Goal: Find specific page/section: Find specific page/section

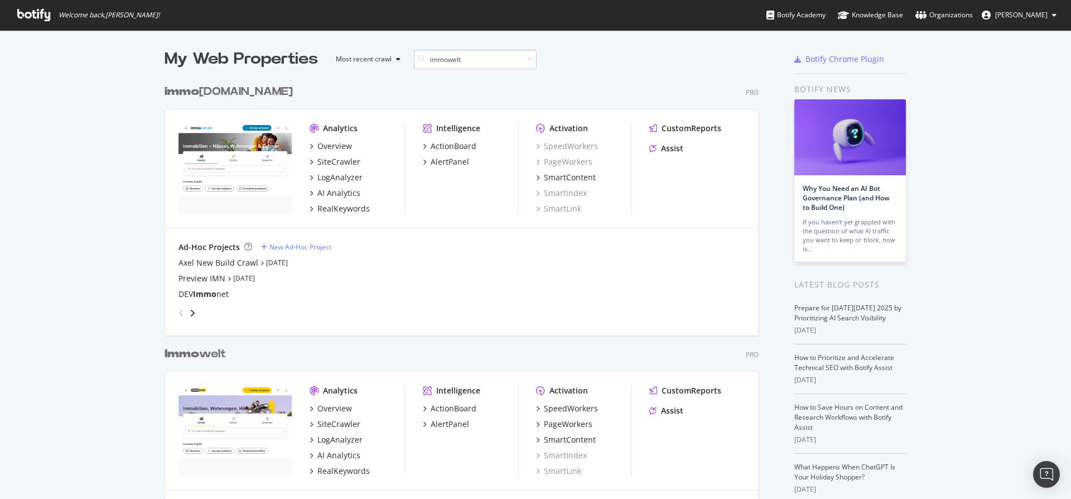
scroll to position [254, 595]
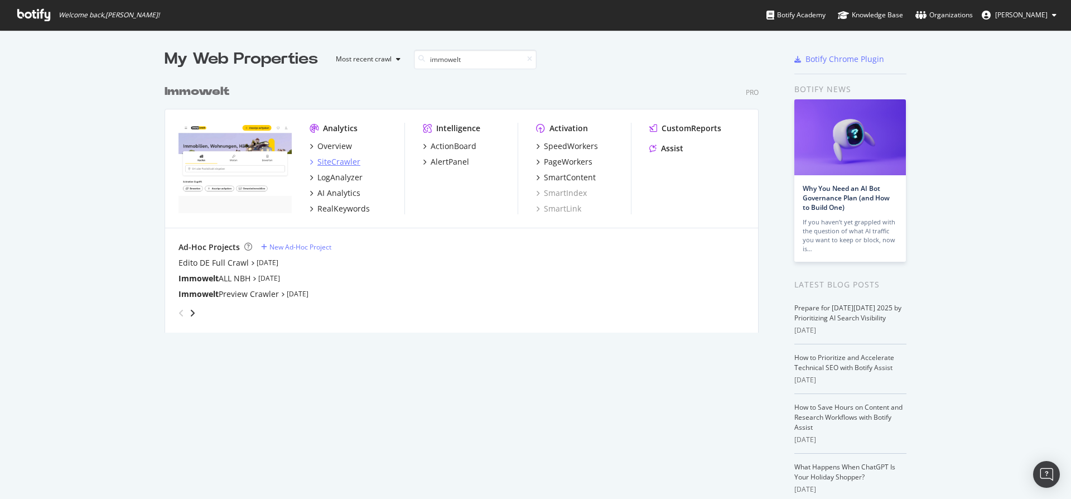
type input "immowelt"
click at [327, 160] on div "SiteCrawler" at bounding box center [338, 161] width 43 height 11
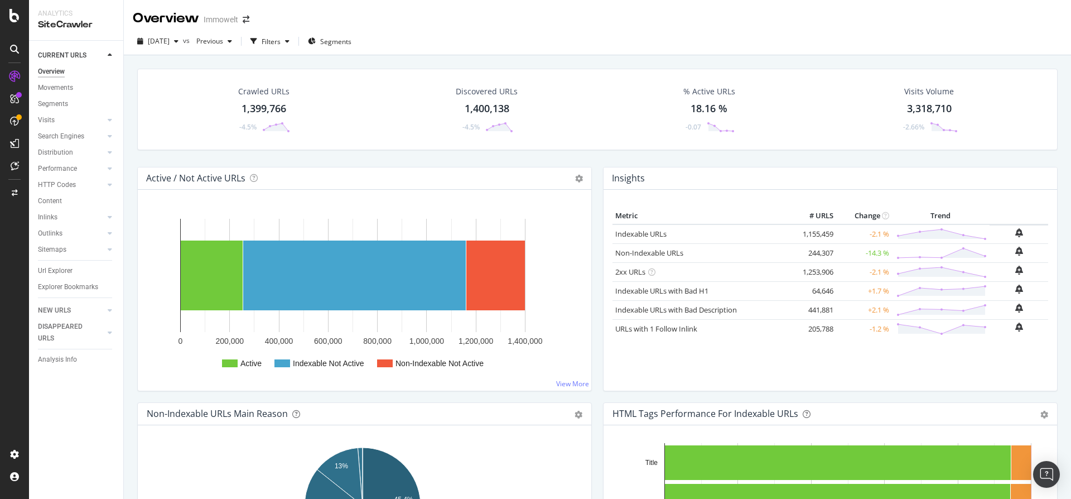
click at [268, 109] on div "1,399,766" at bounding box center [264, 109] width 45 height 15
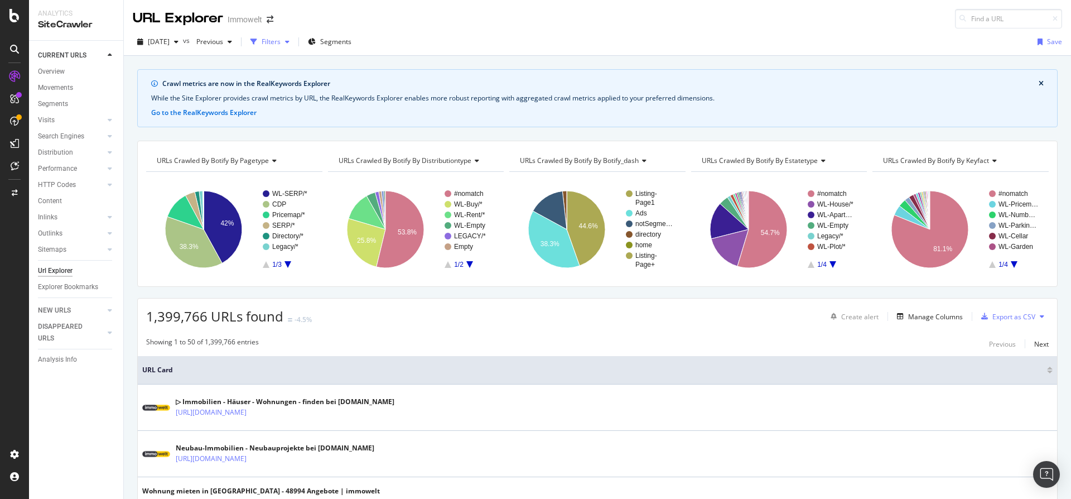
click at [281, 41] on div "Filters" at bounding box center [271, 41] width 19 height 9
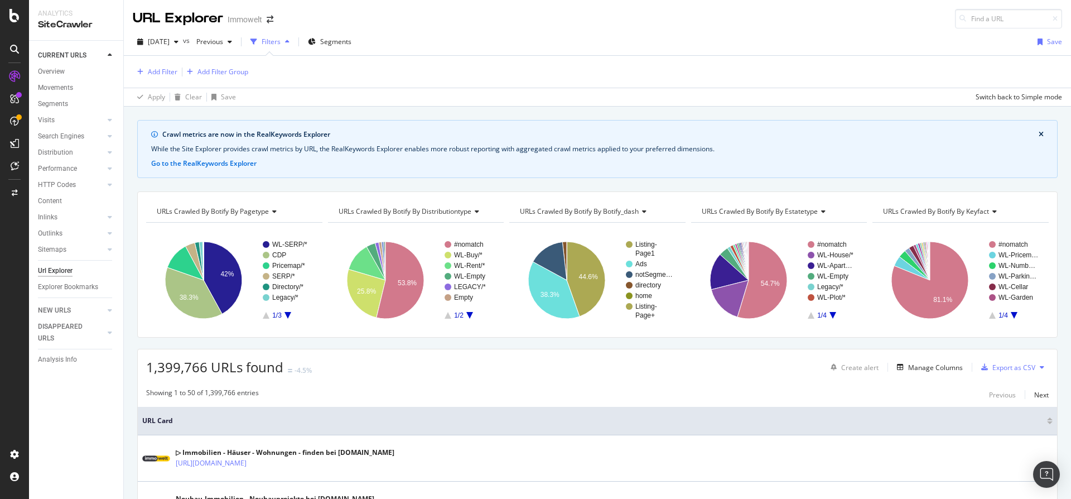
click at [290, 42] on icon "button" at bounding box center [287, 41] width 4 height 7
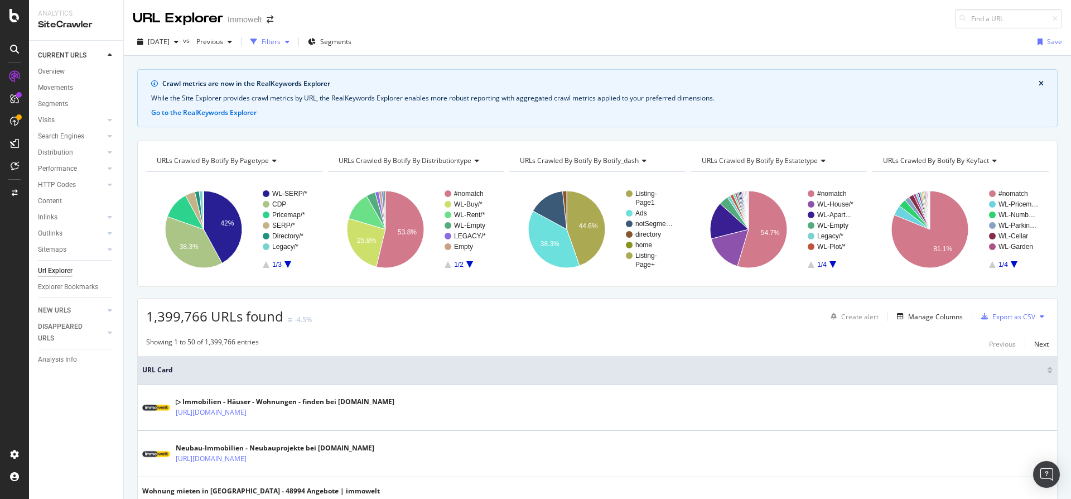
click at [290, 42] on icon "button" at bounding box center [287, 41] width 4 height 7
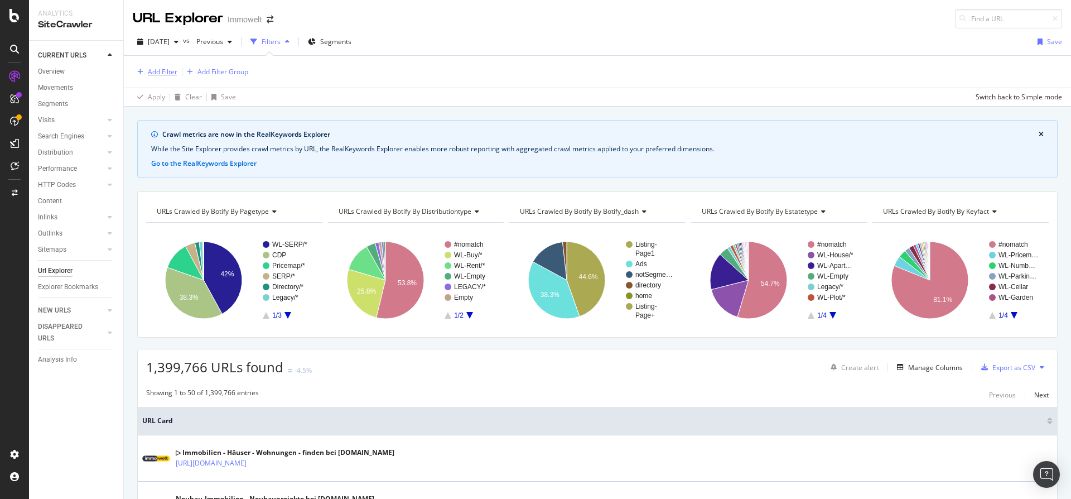
click at [162, 73] on div "Add Filter" at bounding box center [163, 71] width 30 height 9
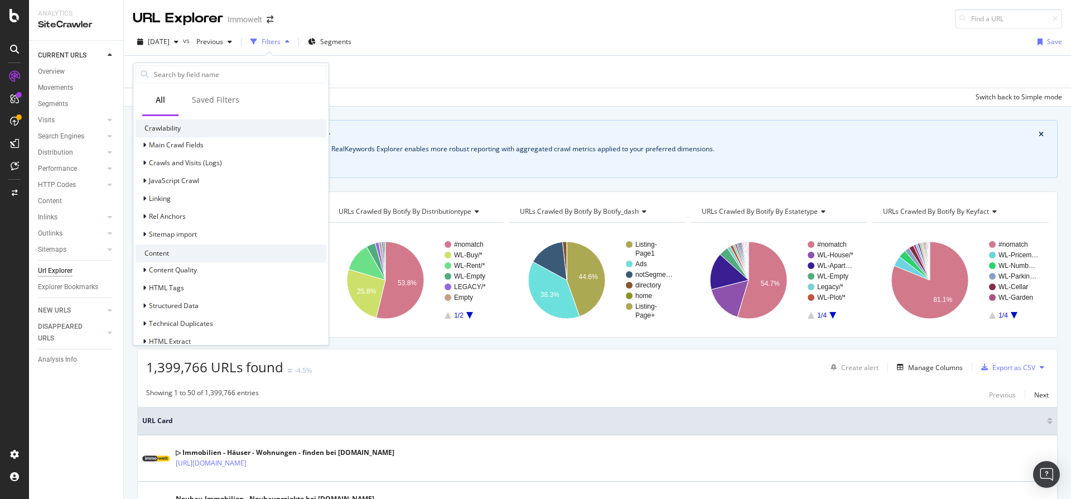
scroll to position [420, 0]
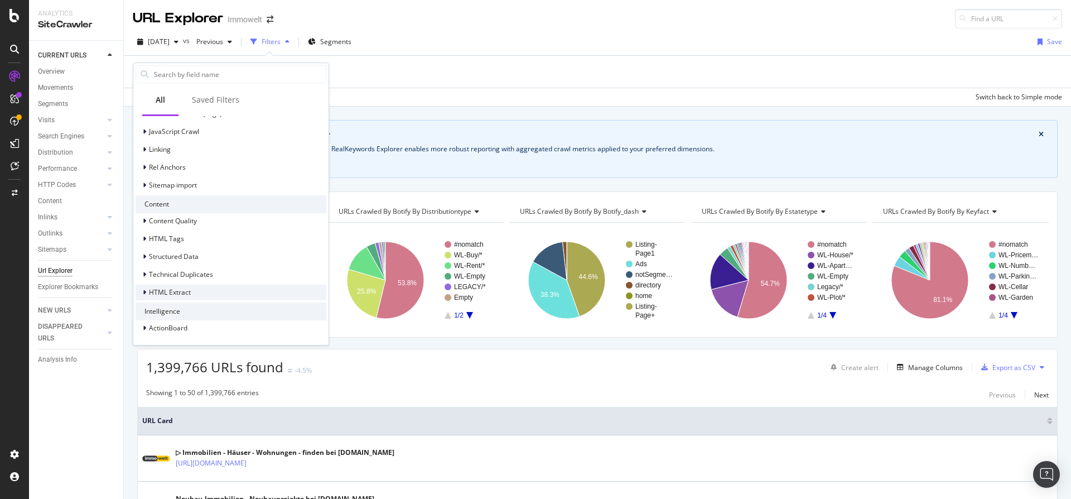
click at [140, 293] on div "HTML Extract" at bounding box center [163, 292] width 55 height 11
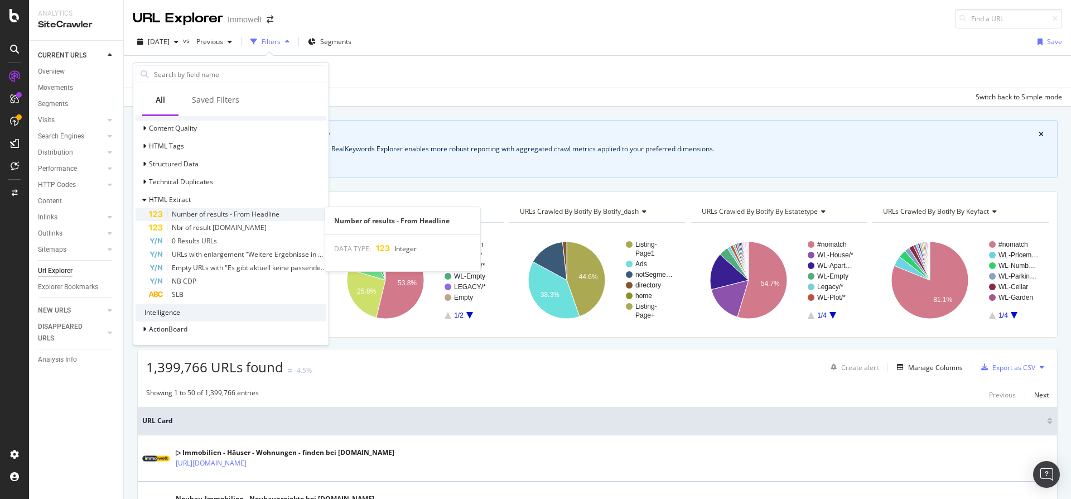
scroll to position [513, 0]
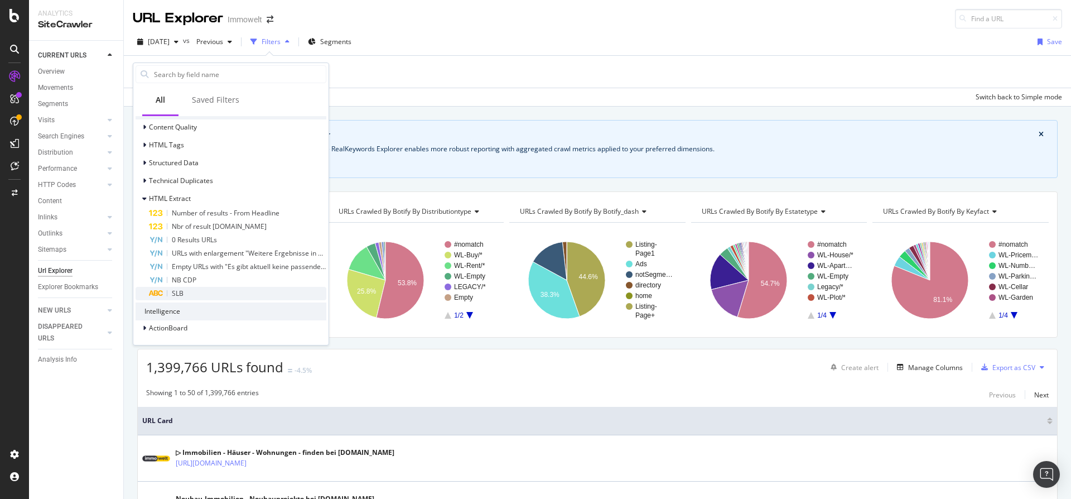
click at [179, 291] on span "SLB" at bounding box center [178, 292] width 12 height 9
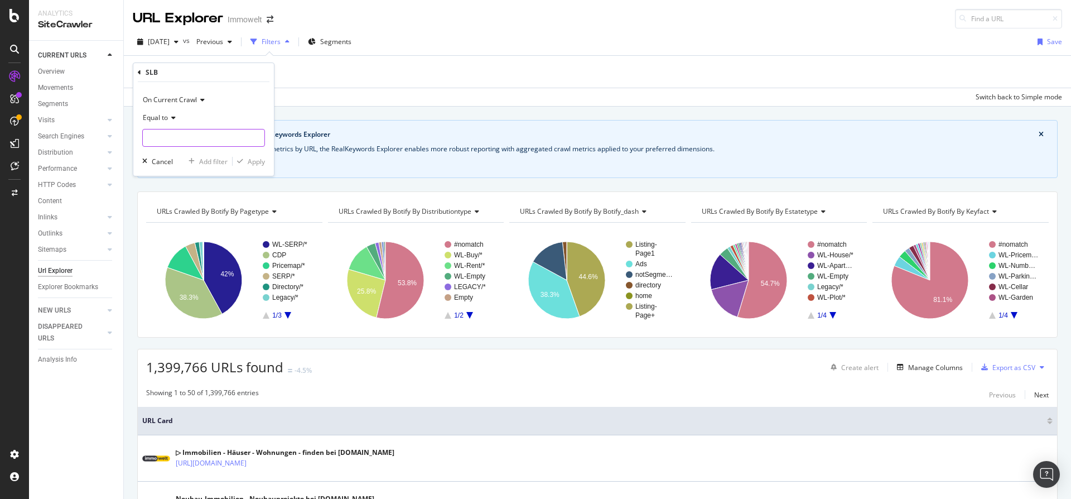
click at [178, 139] on input "text" at bounding box center [204, 138] width 122 height 18
click at [182, 140] on input "text" at bounding box center [204, 138] width 122 height 18
click at [173, 117] on icon at bounding box center [172, 117] width 8 height 7
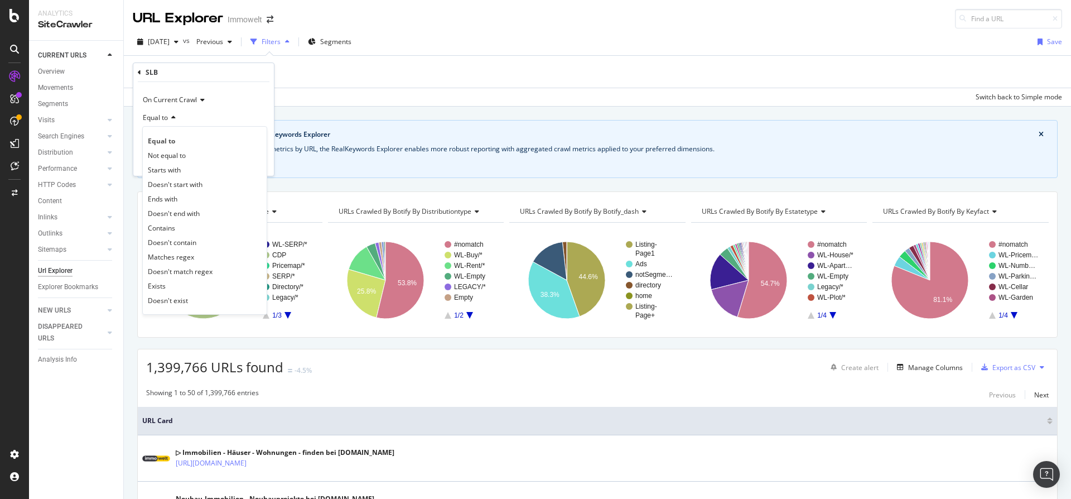
click at [173, 119] on icon at bounding box center [172, 117] width 8 height 7
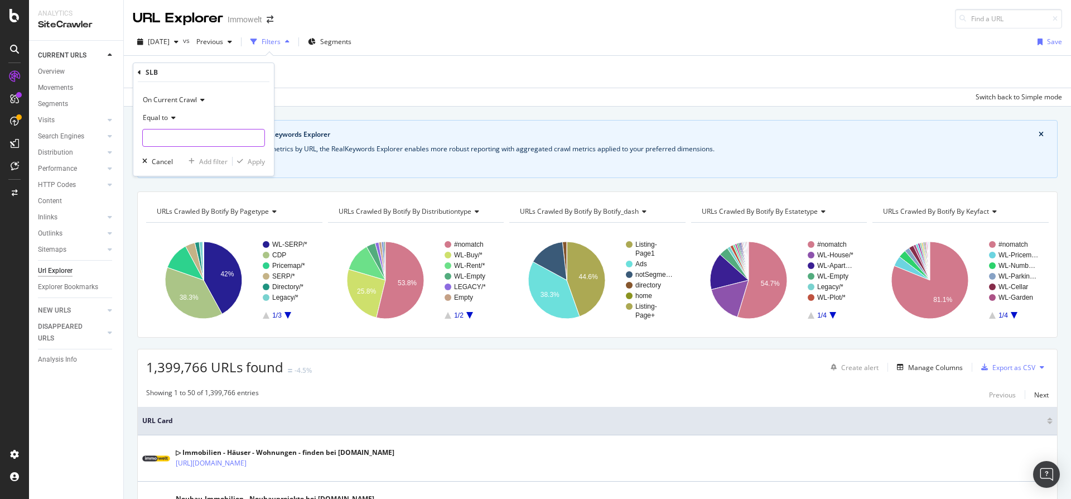
click at [176, 144] on input "text" at bounding box center [204, 138] width 122 height 18
type input "2"
click at [169, 118] on icon at bounding box center [172, 117] width 8 height 7
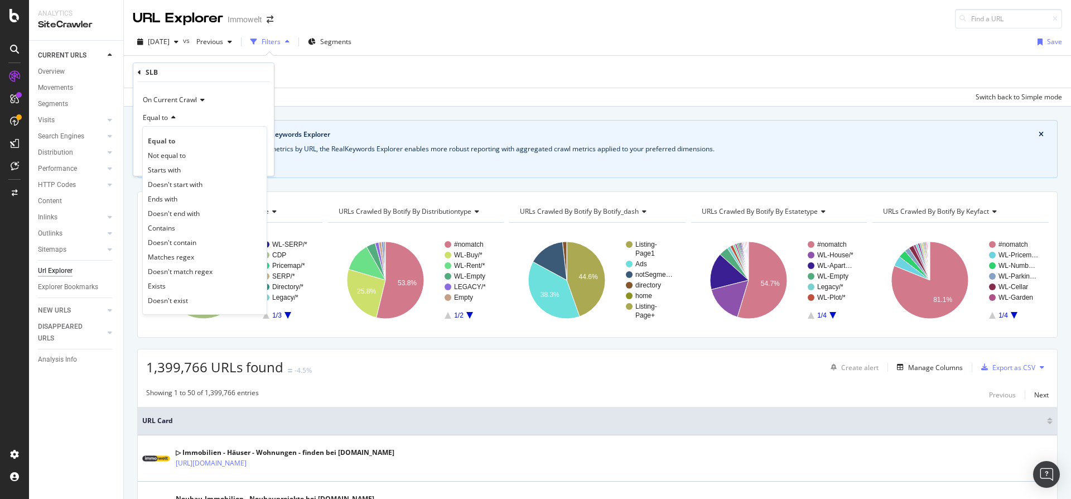
click at [192, 122] on div "Equal to" at bounding box center [203, 118] width 123 height 18
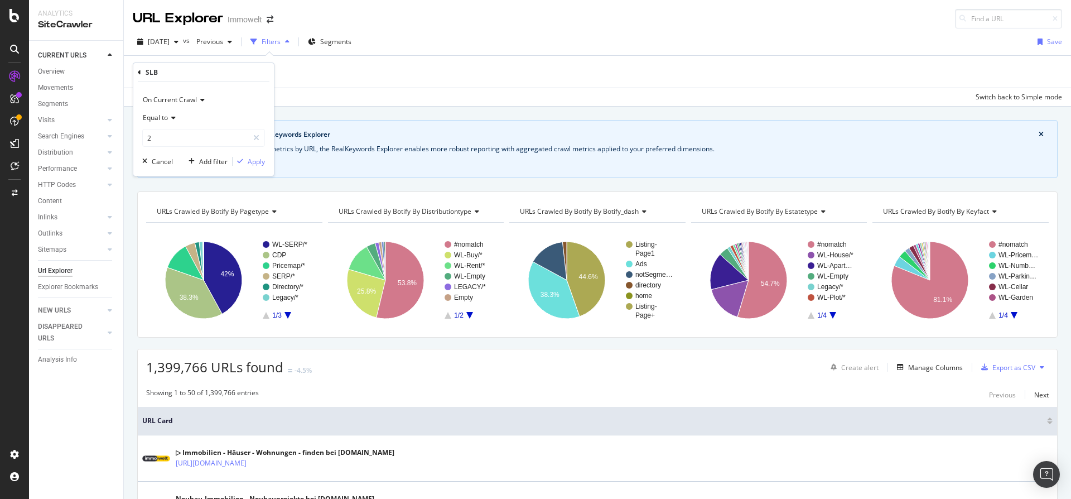
click at [138, 73] on icon at bounding box center [139, 72] width 3 height 7
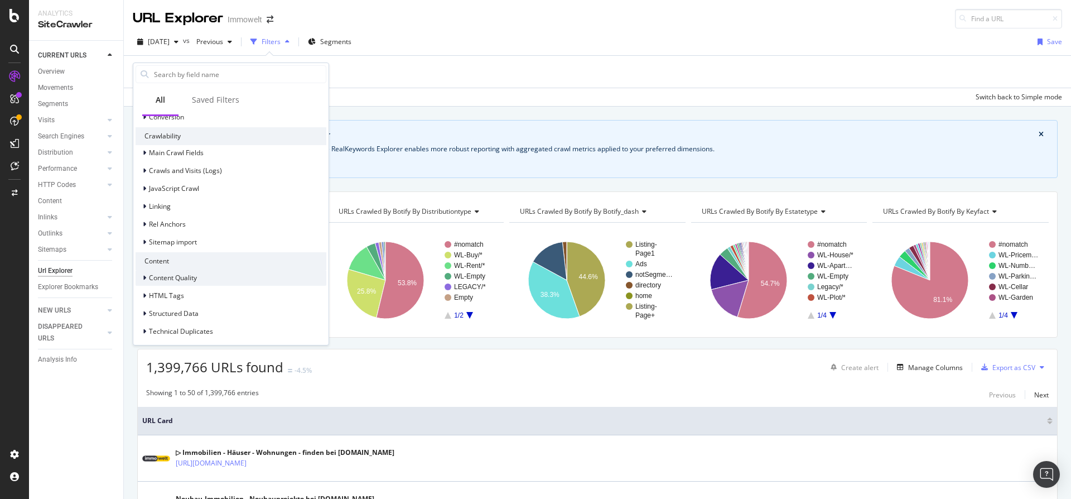
scroll to position [420, 0]
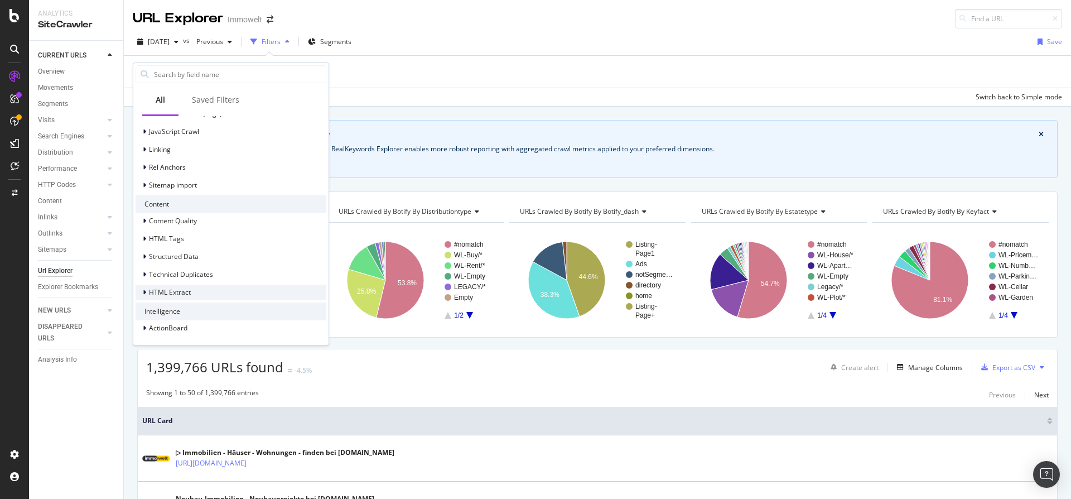
click at [143, 291] on icon at bounding box center [144, 292] width 3 height 7
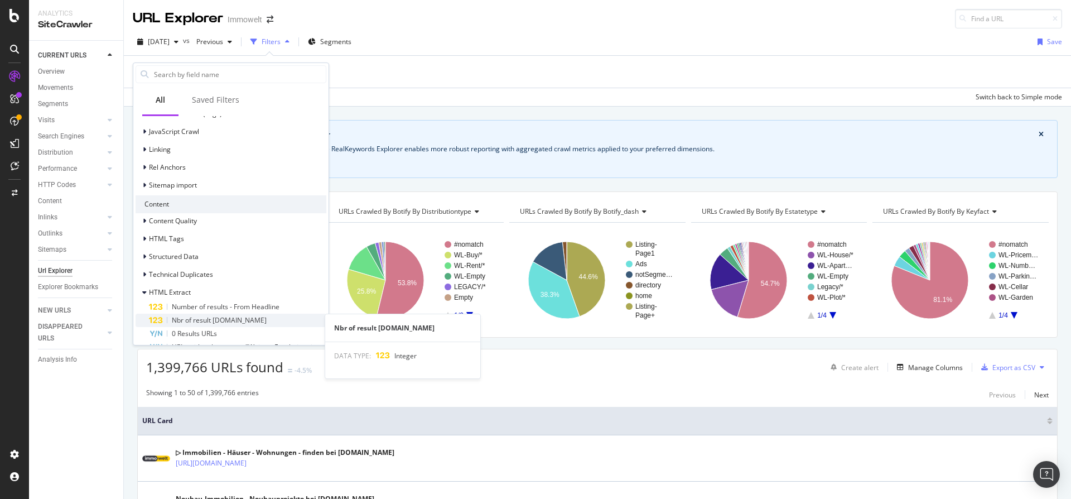
scroll to position [476, 0]
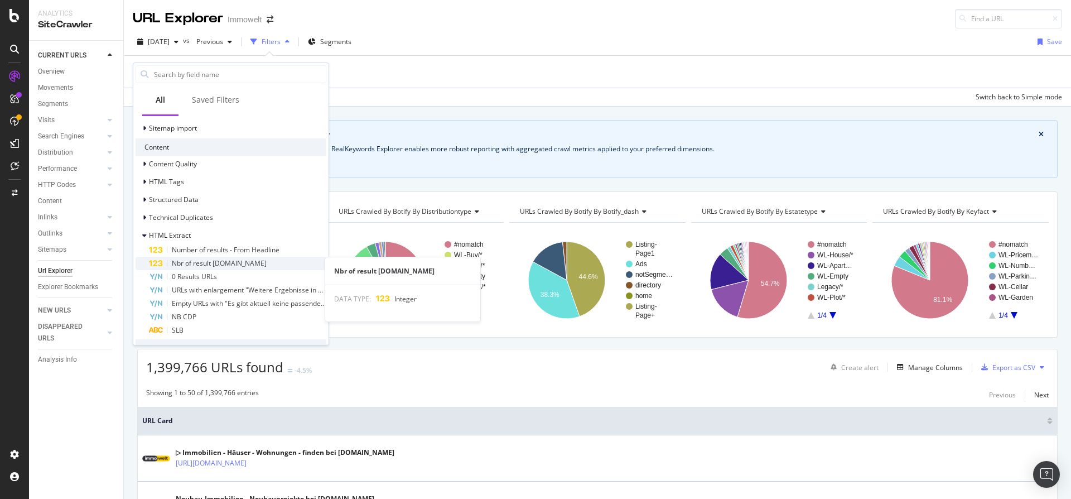
click at [197, 262] on span "Nbr of result schema.org" at bounding box center [219, 262] width 95 height 9
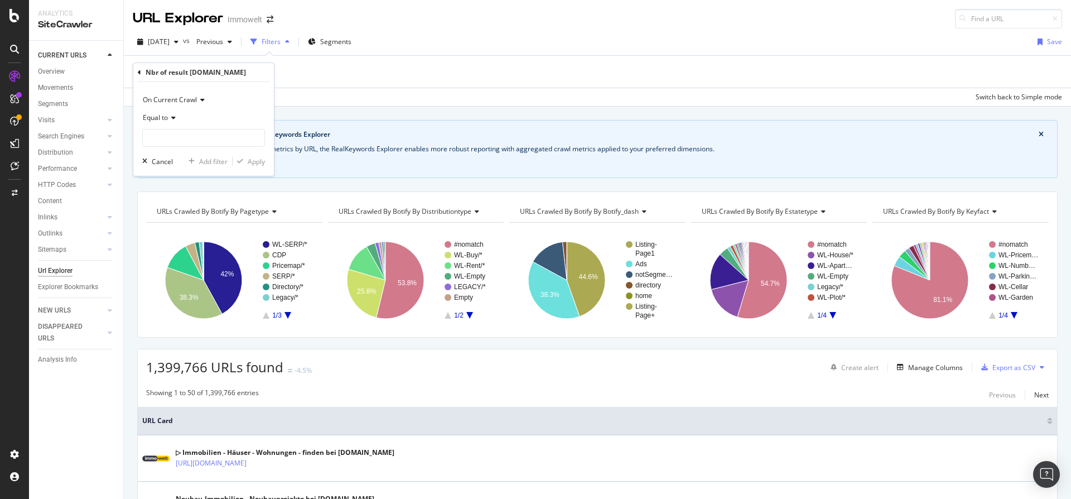
click at [175, 119] on icon at bounding box center [172, 117] width 8 height 7
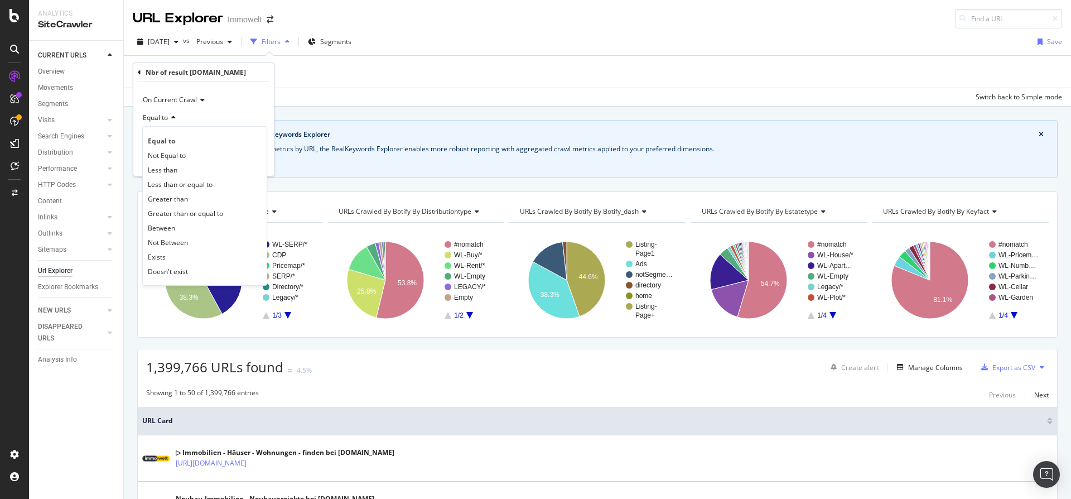
click at [219, 126] on div "Equal to Not Equal to Less than Less than or equal to Greater than Greater than…" at bounding box center [204, 206] width 125 height 160
click at [221, 122] on div "Equal to" at bounding box center [203, 118] width 123 height 18
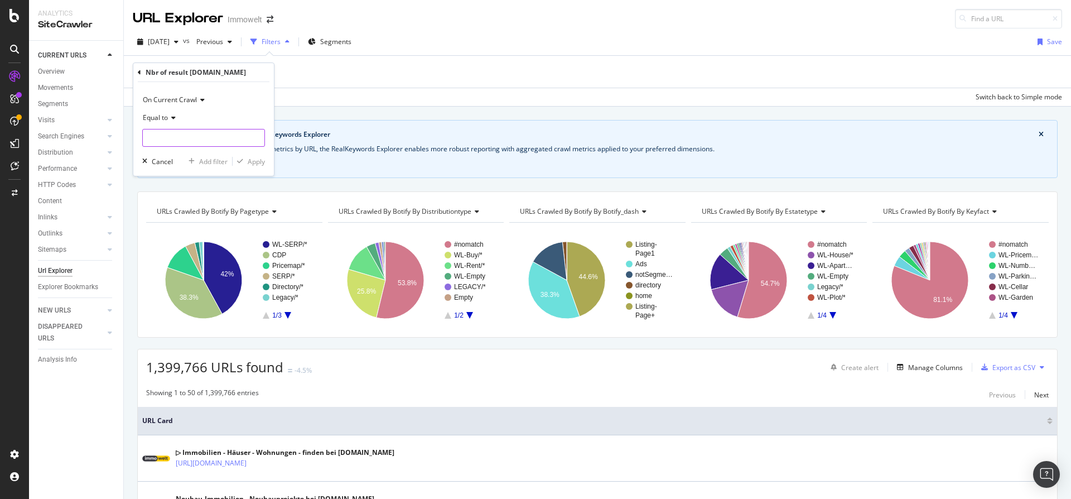
click at [213, 135] on input "number" at bounding box center [203, 138] width 123 height 18
type input "1"
click at [252, 160] on div "Apply" at bounding box center [256, 161] width 17 height 9
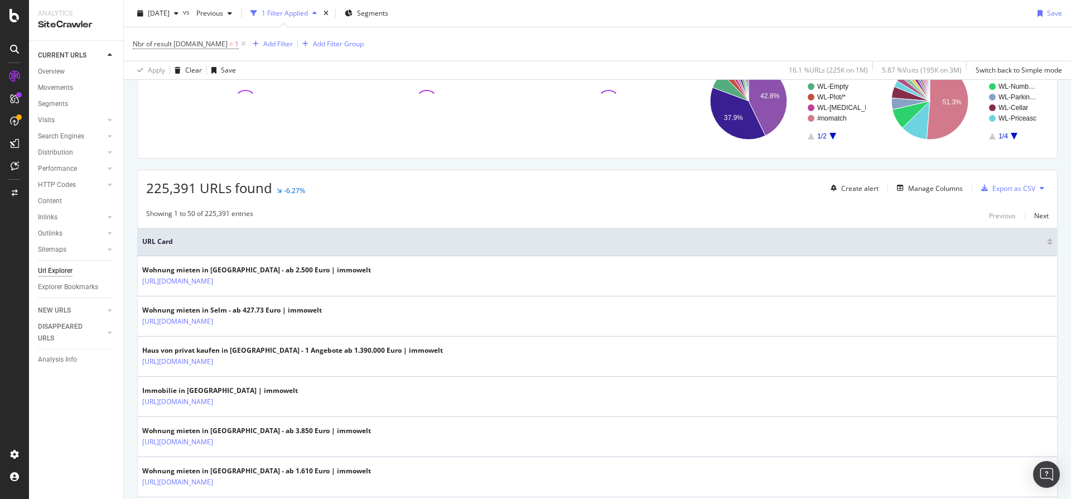
scroll to position [188, 0]
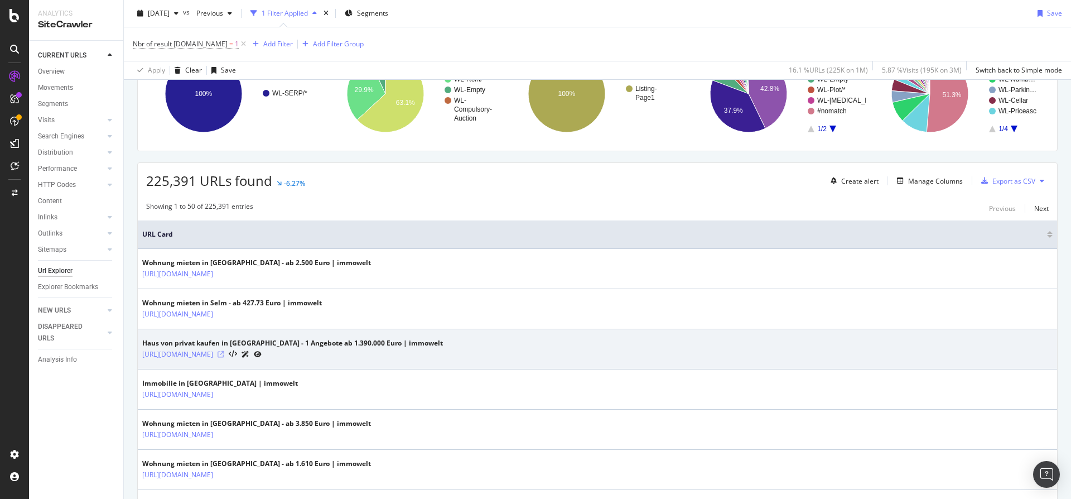
click at [224, 353] on icon at bounding box center [221, 354] width 7 height 7
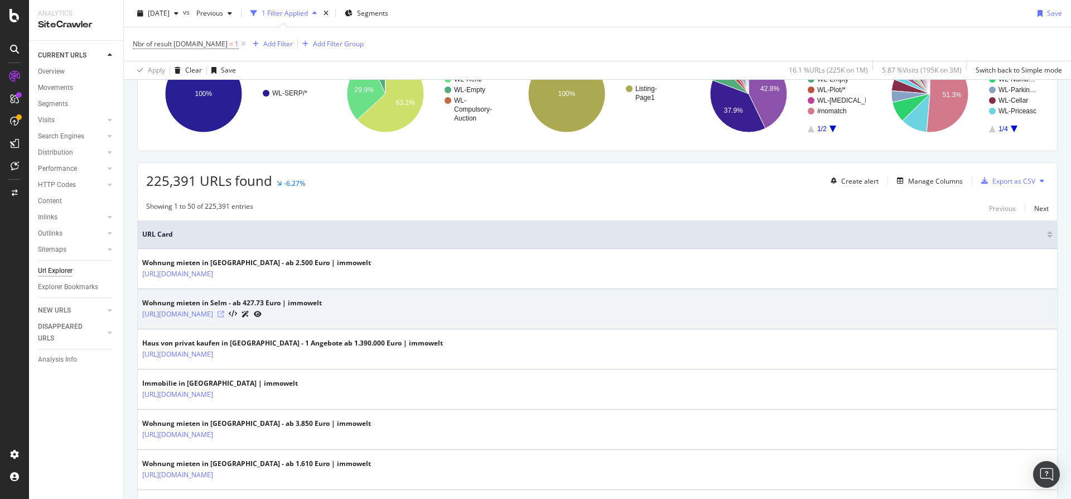
click at [224, 314] on icon at bounding box center [221, 314] width 7 height 7
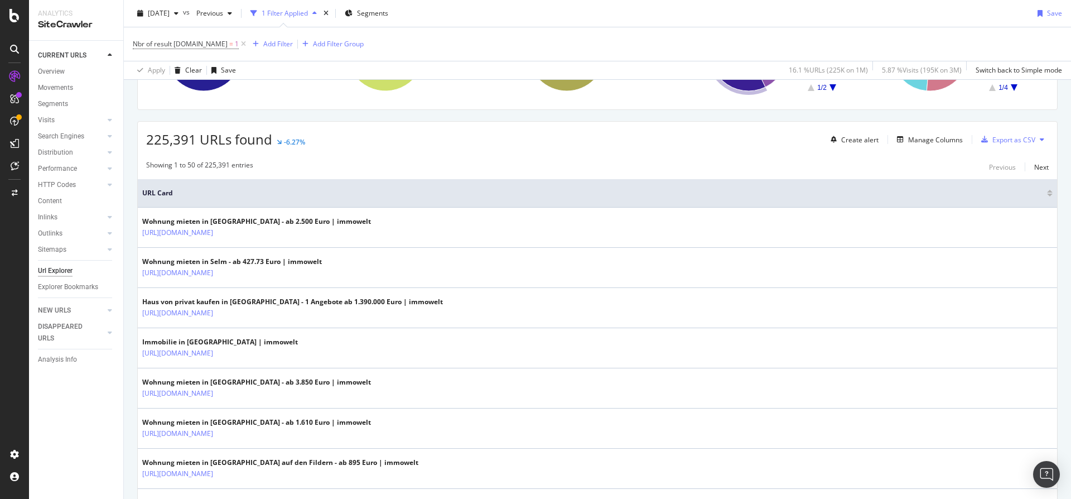
scroll to position [409, 0]
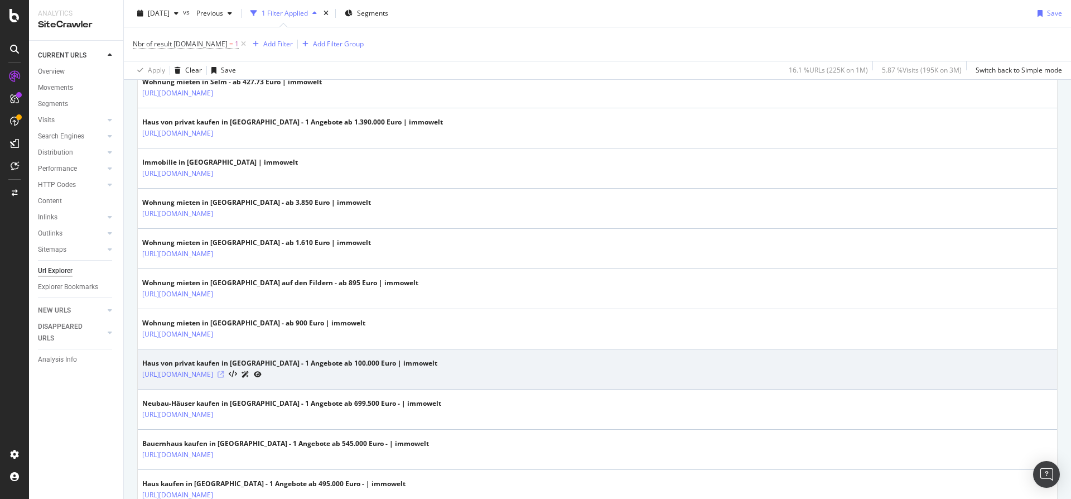
click at [224, 373] on icon at bounding box center [221, 374] width 7 height 7
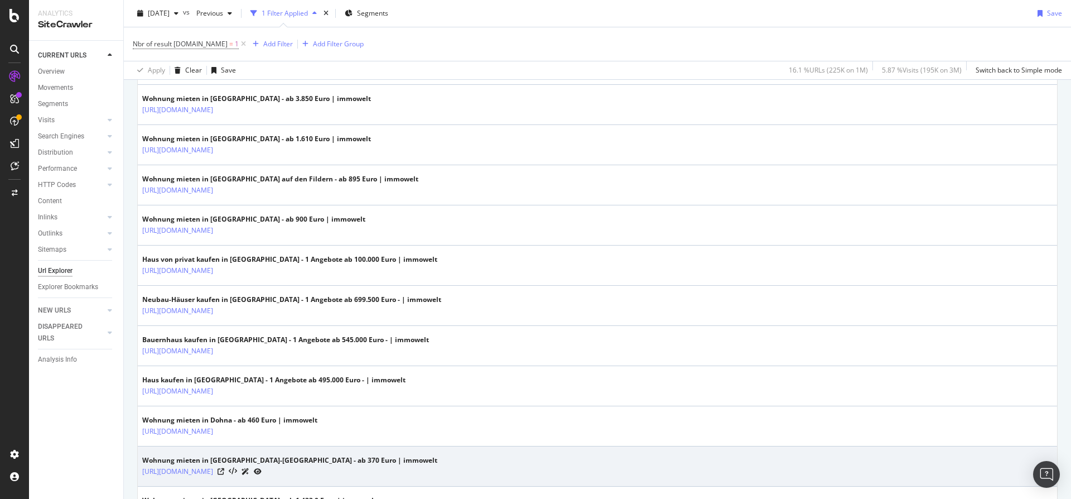
scroll to position [630, 0]
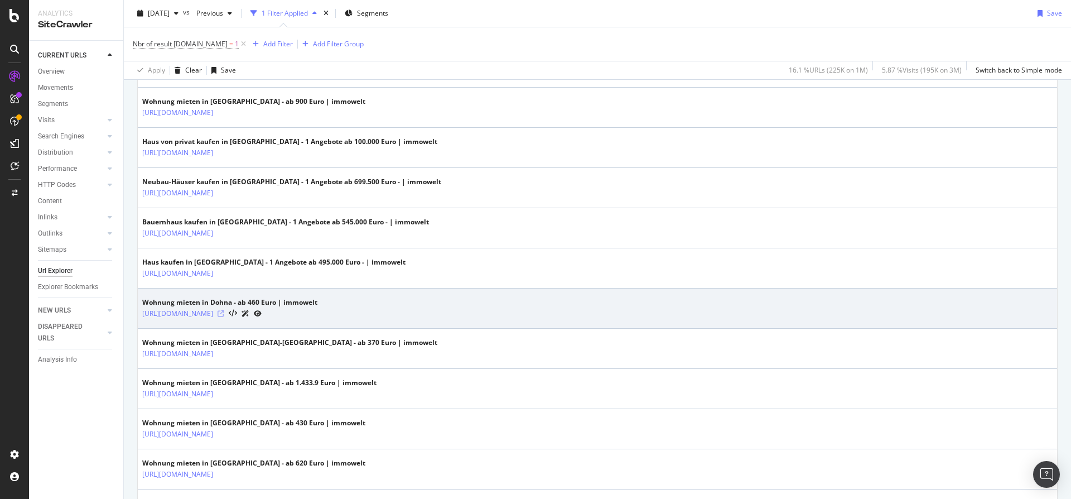
click at [224, 314] on icon at bounding box center [221, 313] width 7 height 7
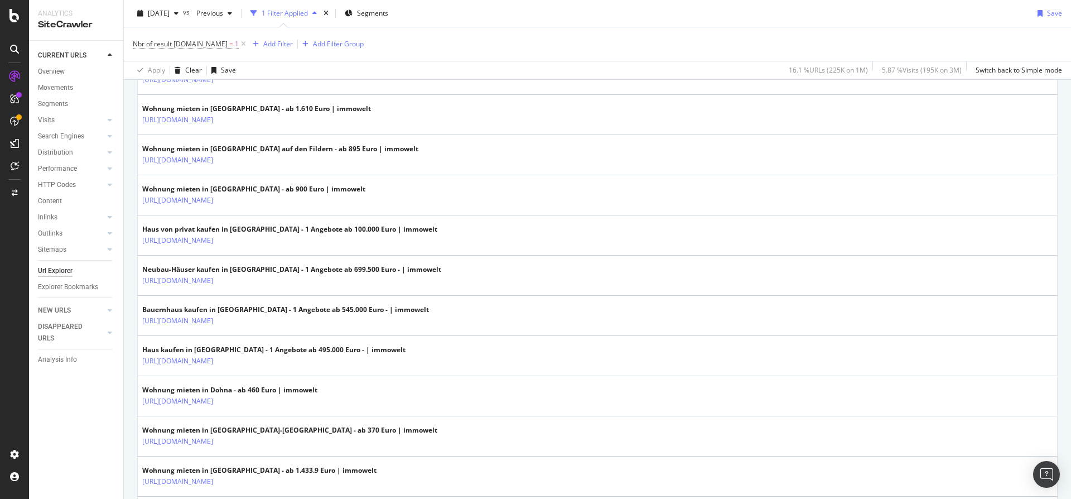
scroll to position [0, 0]
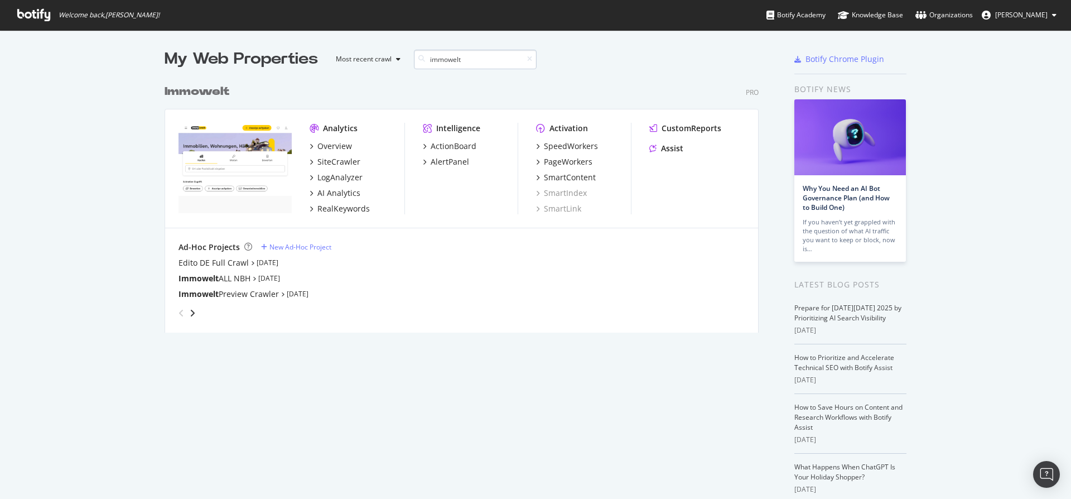
scroll to position [254, 595]
type input "immowelt"
click at [556, 165] on div "PageWorkers" at bounding box center [568, 161] width 49 height 11
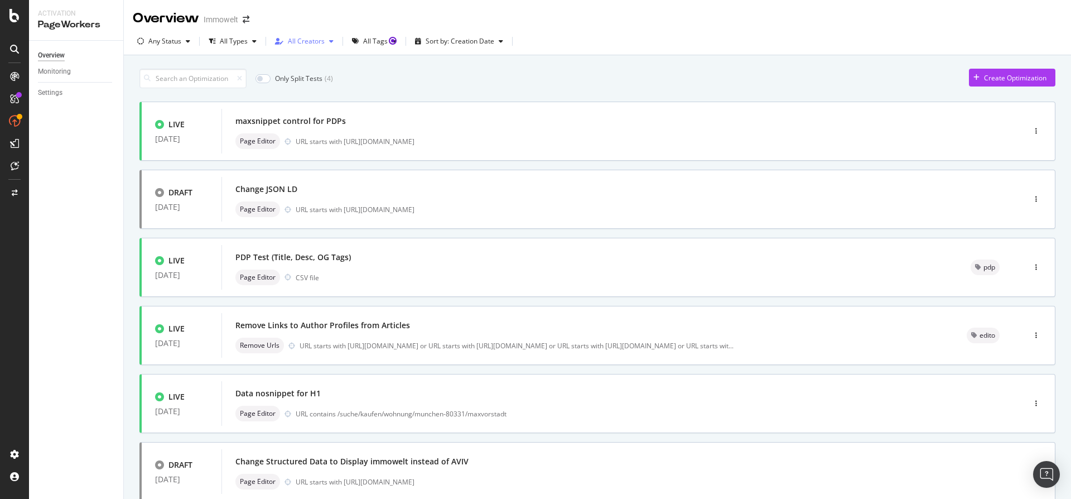
click at [315, 43] on div "All Creators" at bounding box center [306, 41] width 37 height 7
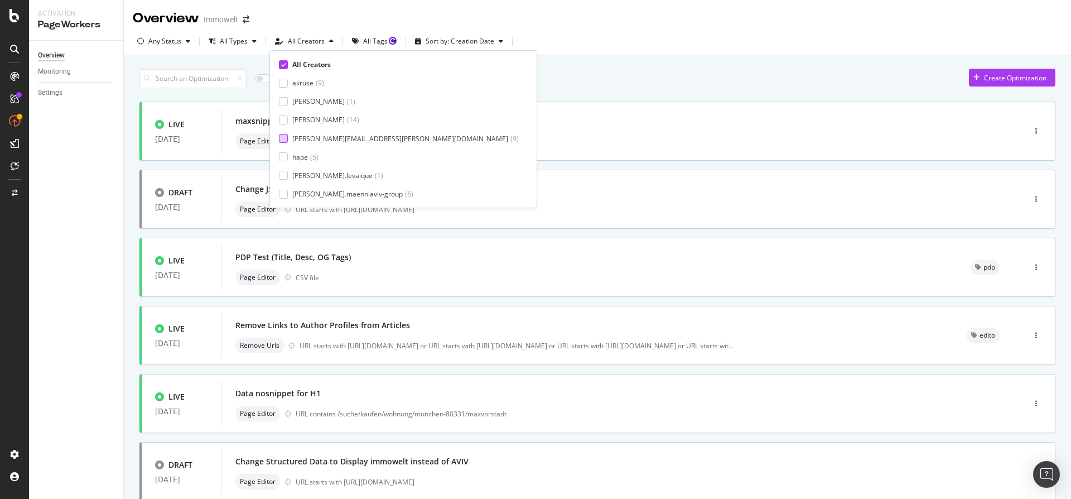
click at [324, 139] on div "[PERSON_NAME][EMAIL_ADDRESS][PERSON_NAME][DOMAIN_NAME]" at bounding box center [400, 138] width 216 height 9
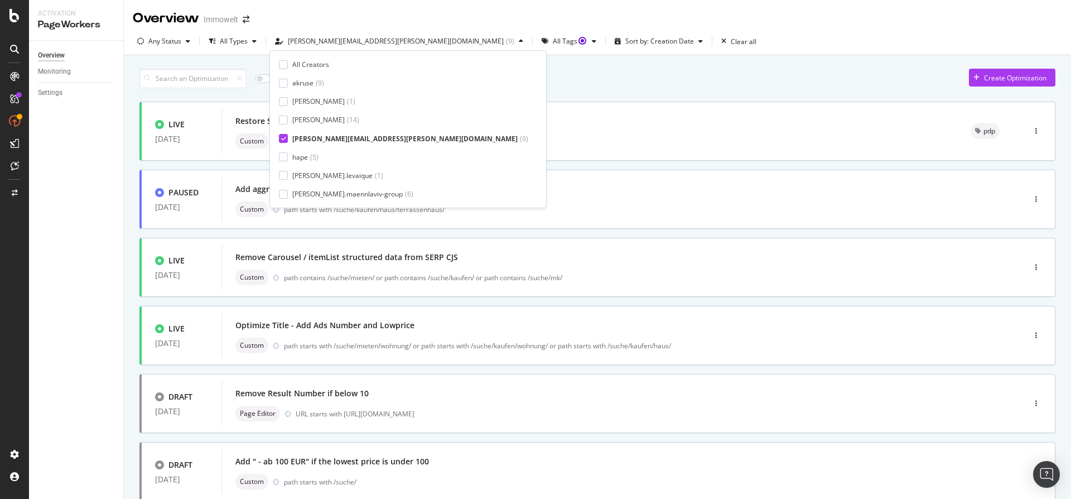
click at [658, 47] on div "Any Status All Types [PERSON_NAME][EMAIL_ADDRESS][PERSON_NAME][DOMAIN_NAME] ( 9…" at bounding box center [597, 43] width 947 height 22
